Goal: Task Accomplishment & Management: Manage account settings

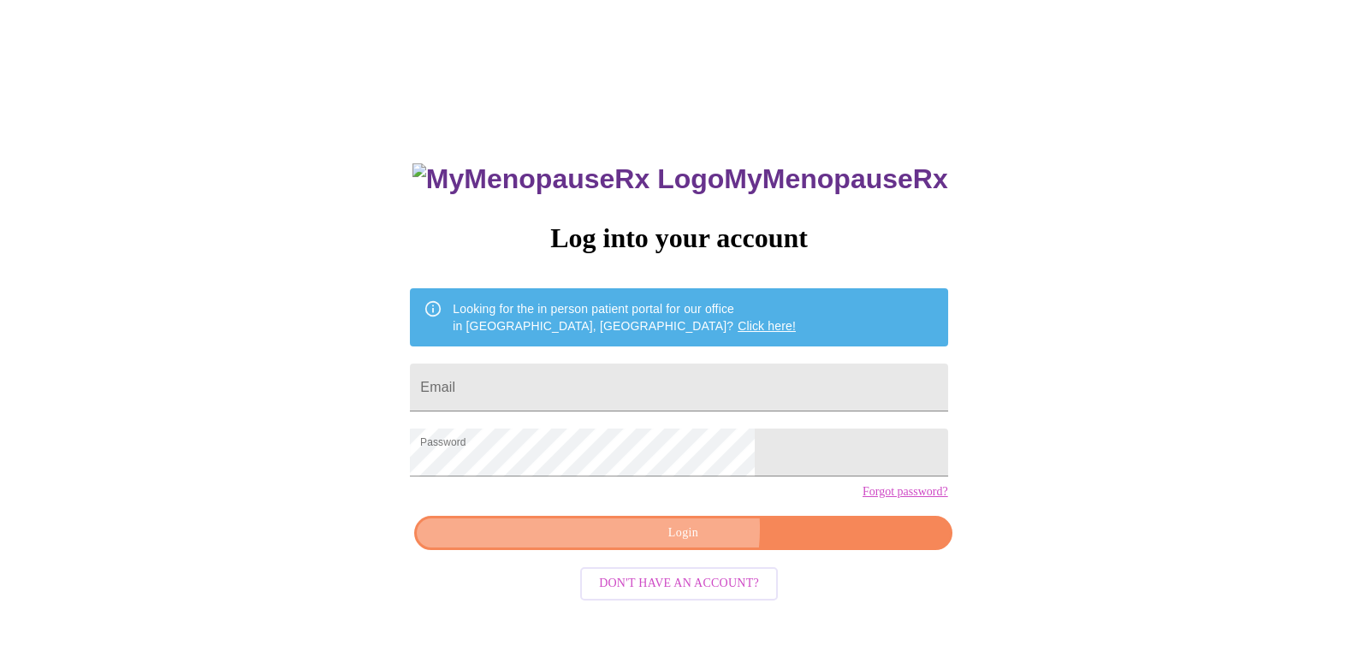
click at [665, 544] on span "Login" at bounding box center [683, 533] width 498 height 21
click at [579, 379] on input "Email" at bounding box center [678, 388] width 537 height 48
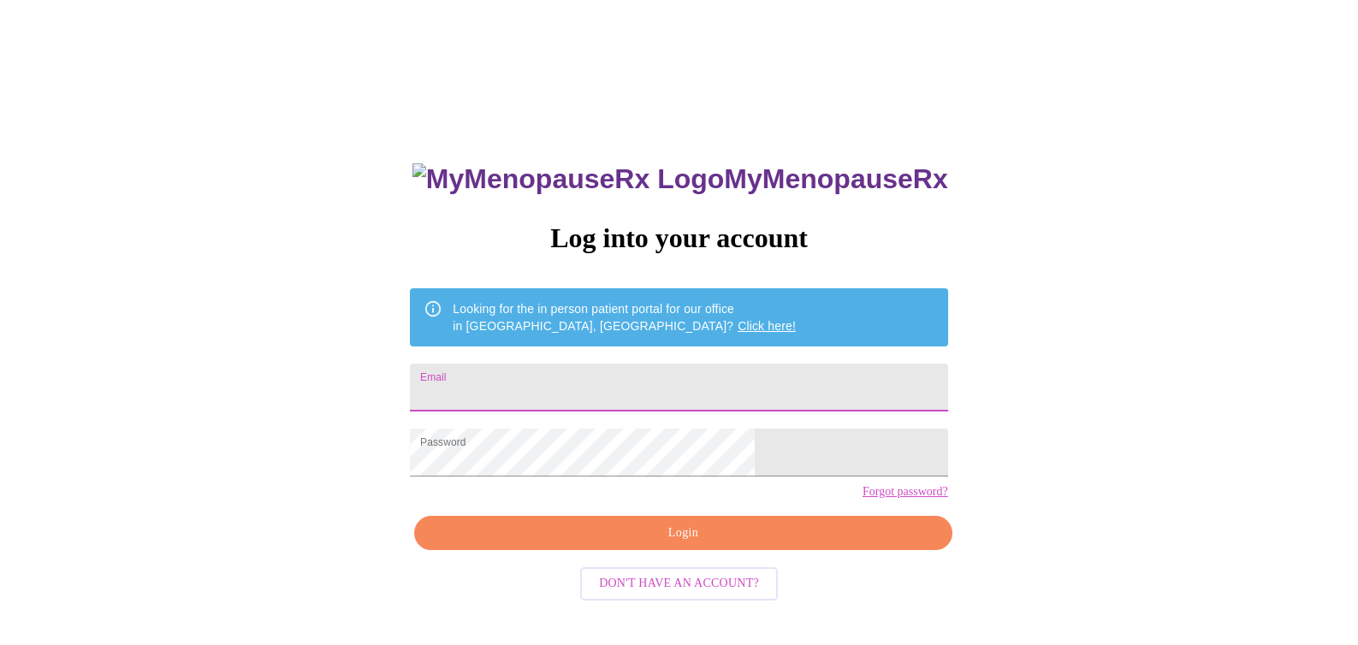
click at [561, 163] on img at bounding box center [569, 179] width 312 height 32
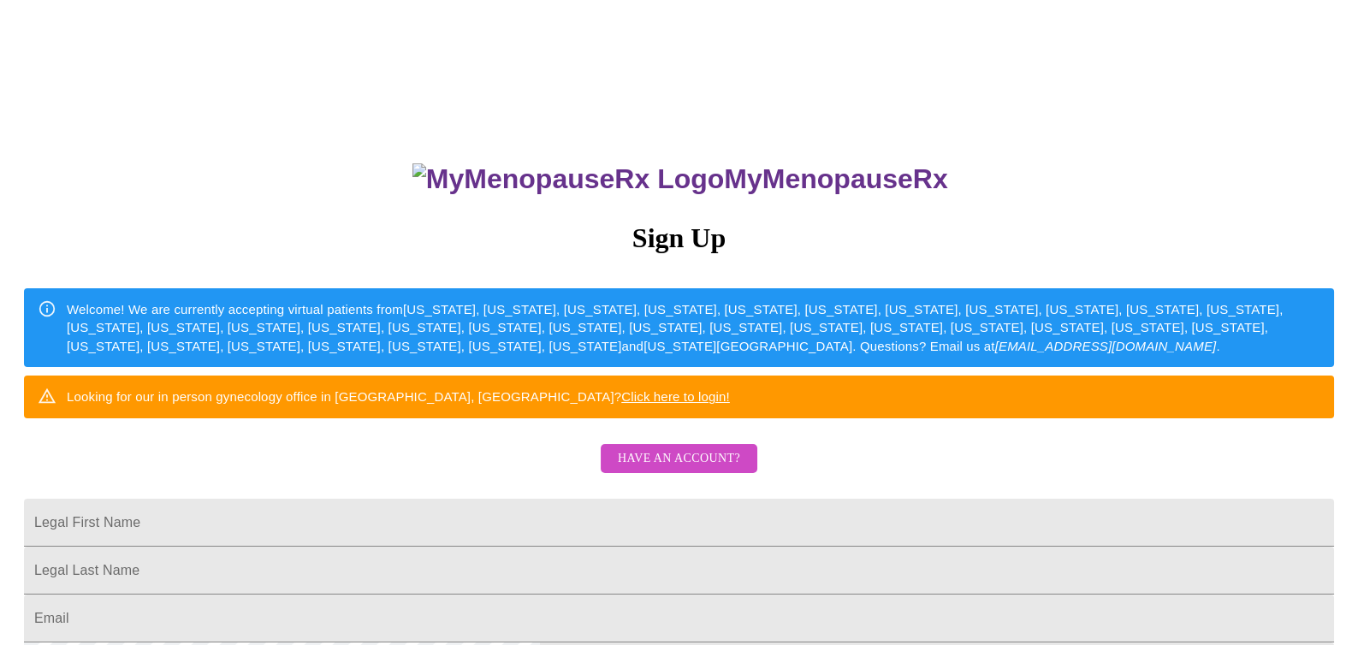
scroll to position [424, 0]
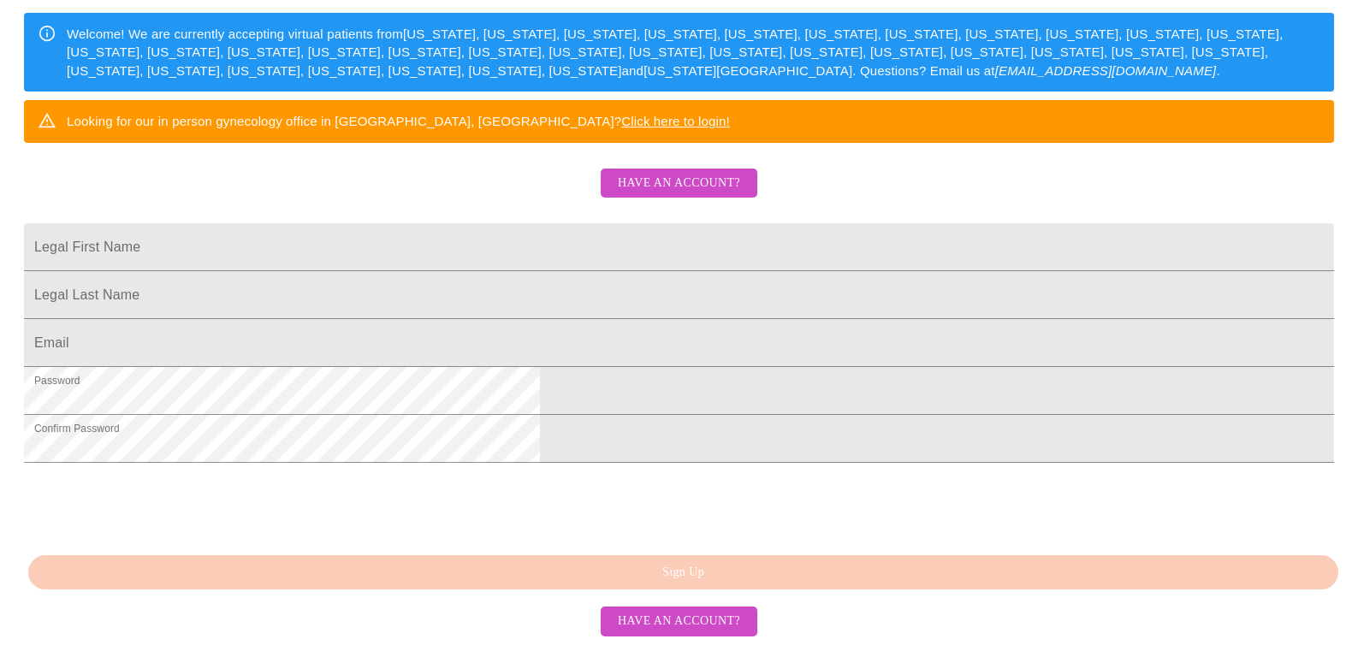
click at [687, 173] on span "Have an account?" at bounding box center [679, 183] width 122 height 21
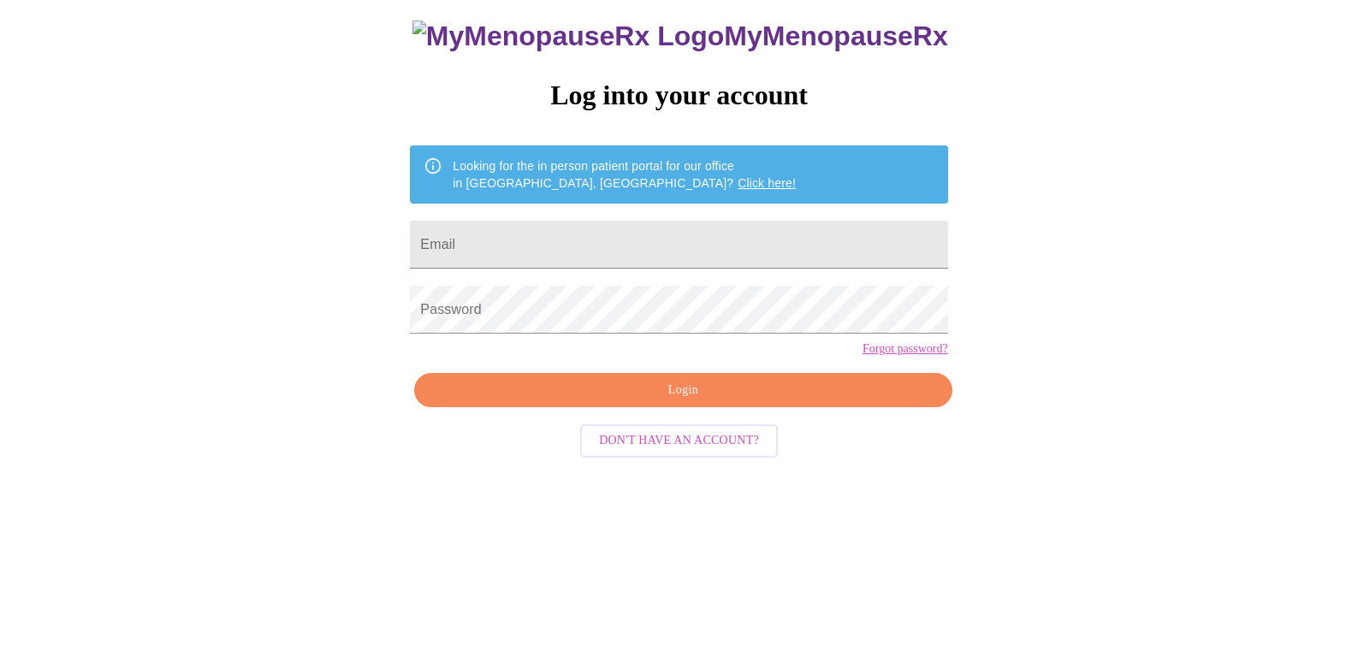
scroll to position [17, 0]
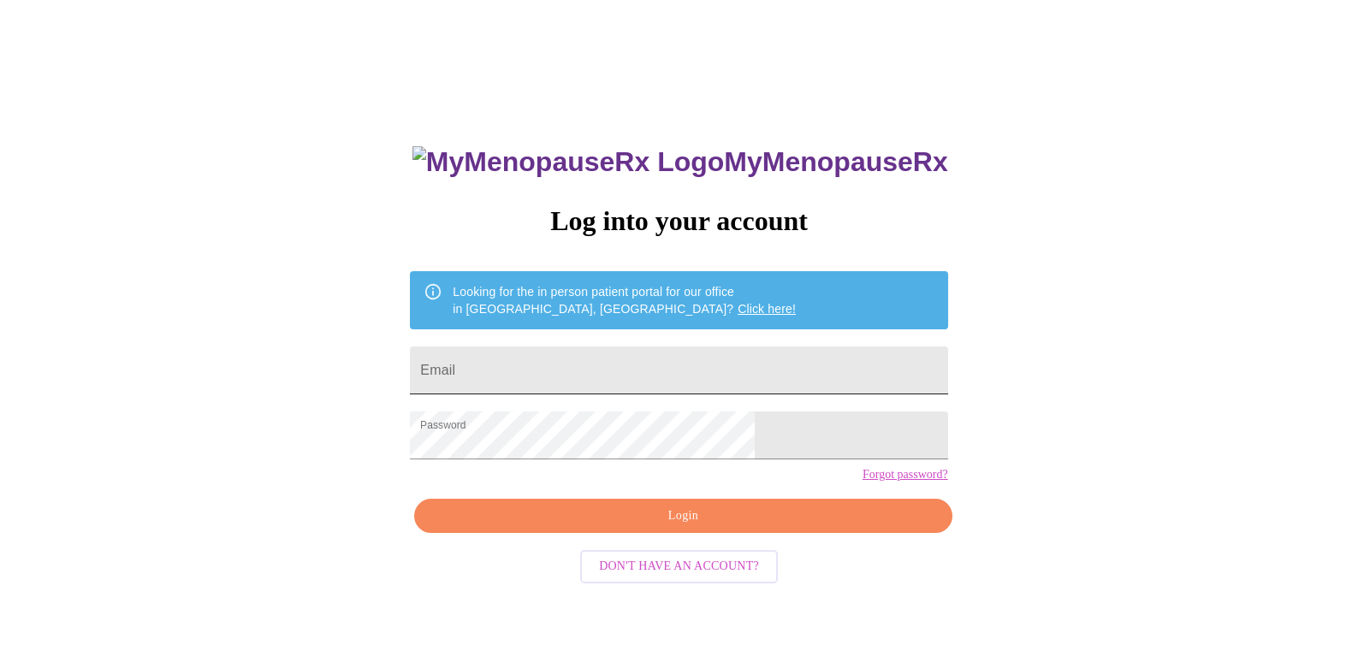
click at [652, 356] on input "Email" at bounding box center [678, 371] width 537 height 48
type input "danastokes1108@yahoo.com"
click at [674, 527] on span "Login" at bounding box center [683, 516] width 498 height 21
